Goal: Task Accomplishment & Management: Use online tool/utility

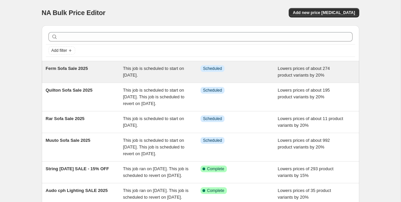
click at [130, 77] on span "This job is scheduled to start on [DATE]." at bounding box center [153, 72] width 61 height 12
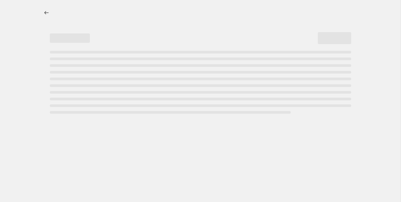
select select "percentage"
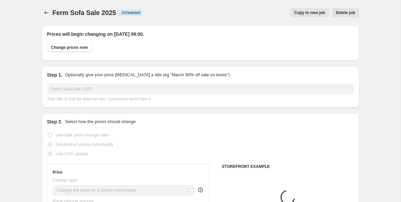
select select "tag"
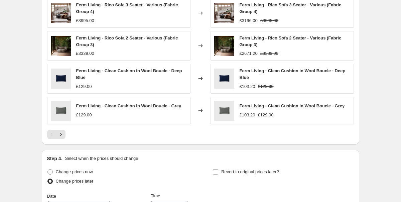
scroll to position [704, 0]
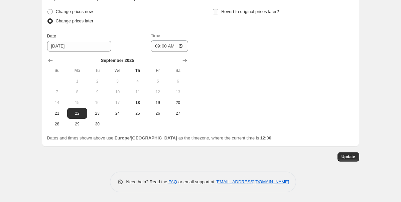
click at [217, 10] on input "Revert to original prices later?" at bounding box center [215, 11] width 5 height 5
checkbox input "true"
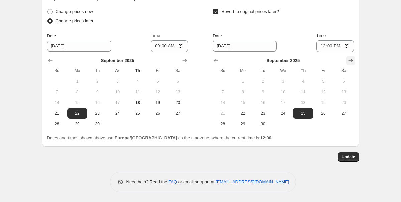
click at [349, 59] on icon "Show next month, October 2025" at bounding box center [350, 60] width 7 height 7
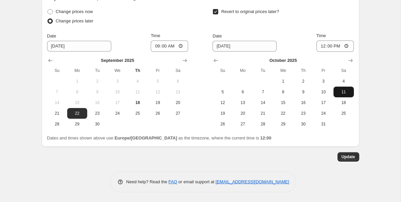
click at [348, 91] on span "11" at bounding box center [343, 91] width 15 height 5
type input "[DATE]"
click at [346, 45] on input "12:00" at bounding box center [334, 45] width 37 height 11
click at [331, 45] on input "12:00" at bounding box center [334, 45] width 37 height 11
type input "11:59"
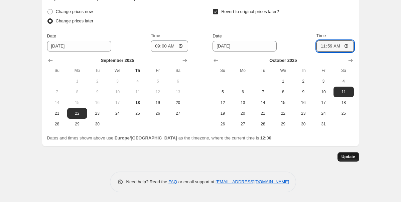
click at [350, 157] on span "Update" at bounding box center [348, 156] width 14 height 5
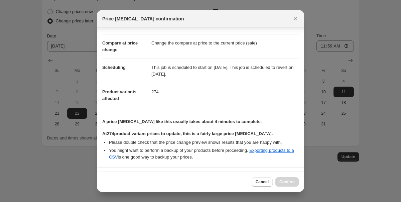
scroll to position [74, 0]
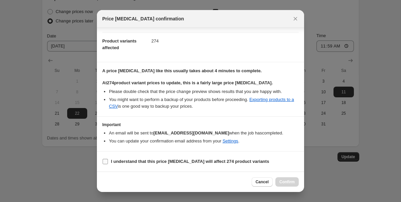
click at [105, 157] on label "I understand that this price [MEDICAL_DATA] will affect 274 product variants" at bounding box center [185, 161] width 167 height 9
click at [105, 159] on input "I understand that this price [MEDICAL_DATA] will affect 274 product variants" at bounding box center [104, 161] width 5 height 5
checkbox input "true"
click at [289, 180] on span "Confirm" at bounding box center [286, 181] width 15 height 5
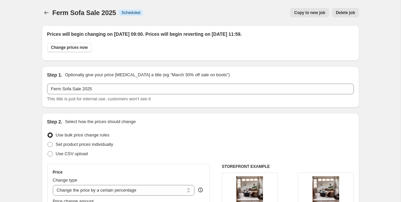
scroll to position [704, 0]
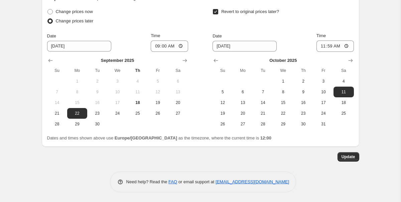
click at [349, 156] on span "Update" at bounding box center [348, 156] width 14 height 5
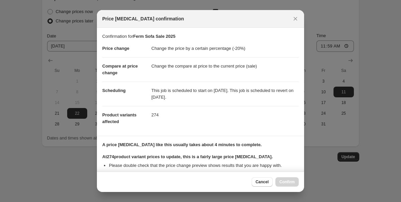
scroll to position [74, 0]
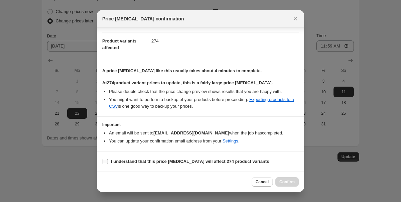
click at [106, 160] on input "I understand that this price [MEDICAL_DATA] will affect 274 product variants" at bounding box center [104, 161] width 5 height 5
checkbox input "true"
click at [293, 182] on span "Confirm" at bounding box center [286, 181] width 15 height 5
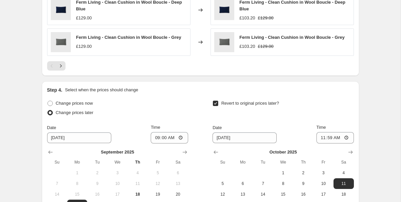
scroll to position [704, 0]
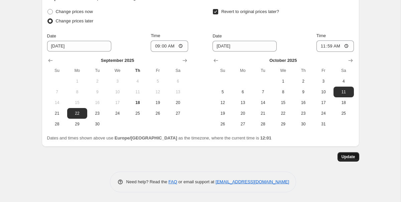
click at [346, 159] on button "Update" at bounding box center [348, 156] width 22 height 9
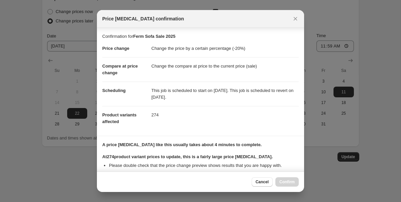
scroll to position [74, 0]
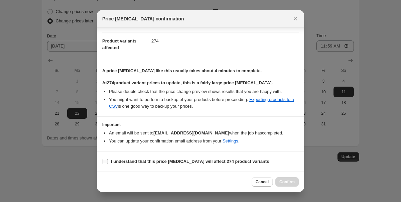
click at [103, 159] on input "I understand that this price [MEDICAL_DATA] will affect 274 product variants" at bounding box center [104, 161] width 5 height 5
checkbox input "true"
click at [290, 181] on span "Confirm" at bounding box center [286, 181] width 15 height 5
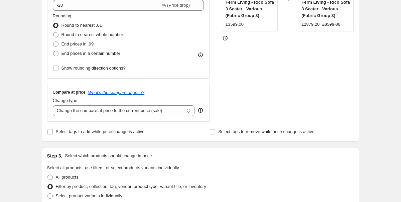
scroll to position [0, 0]
